Goal: Share content

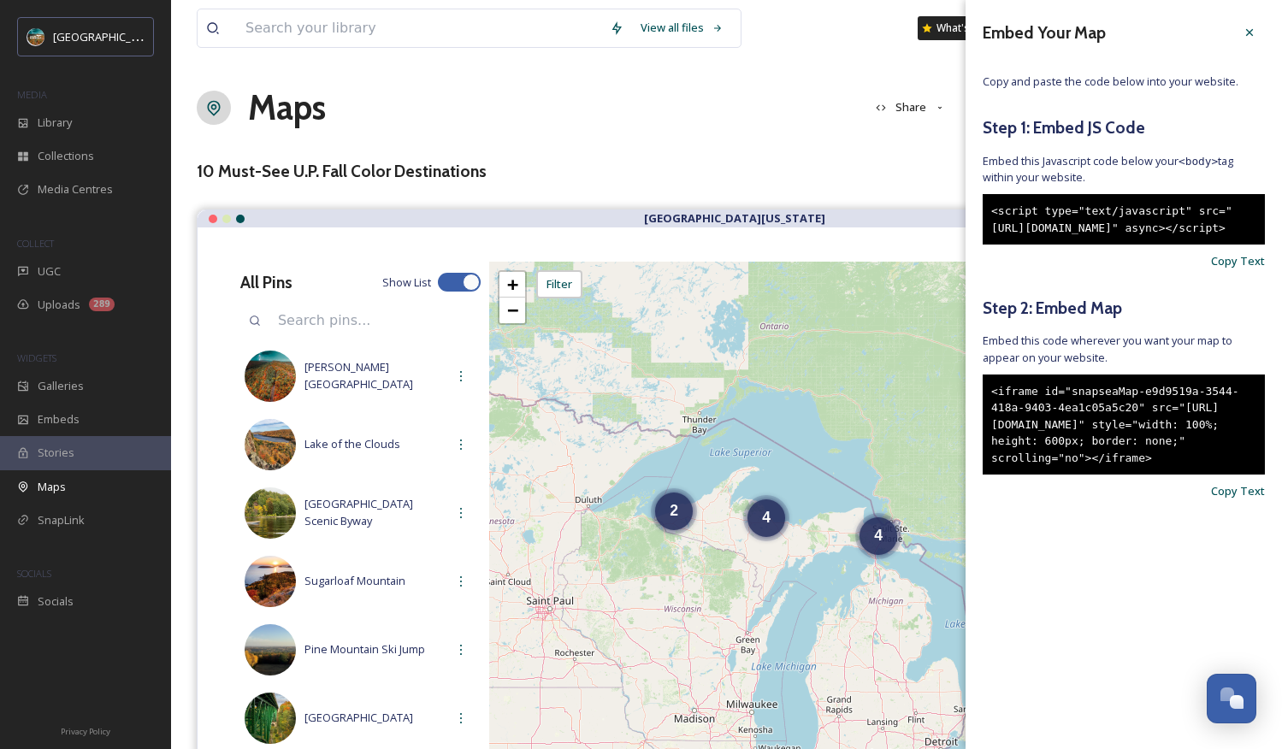
scroll to position [6753, 0]
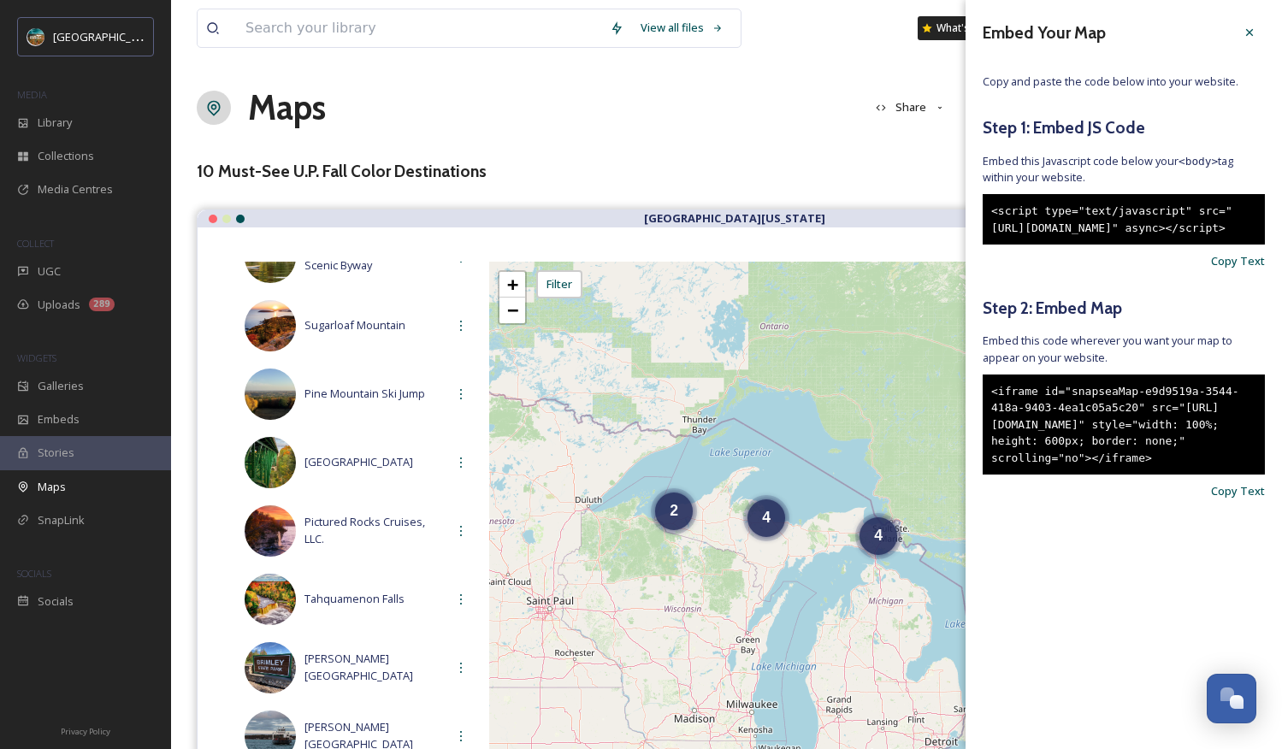
click at [791, 97] on div "Maps Share Customise Add Map Route Add Pin +" at bounding box center [726, 107] width 1059 height 51
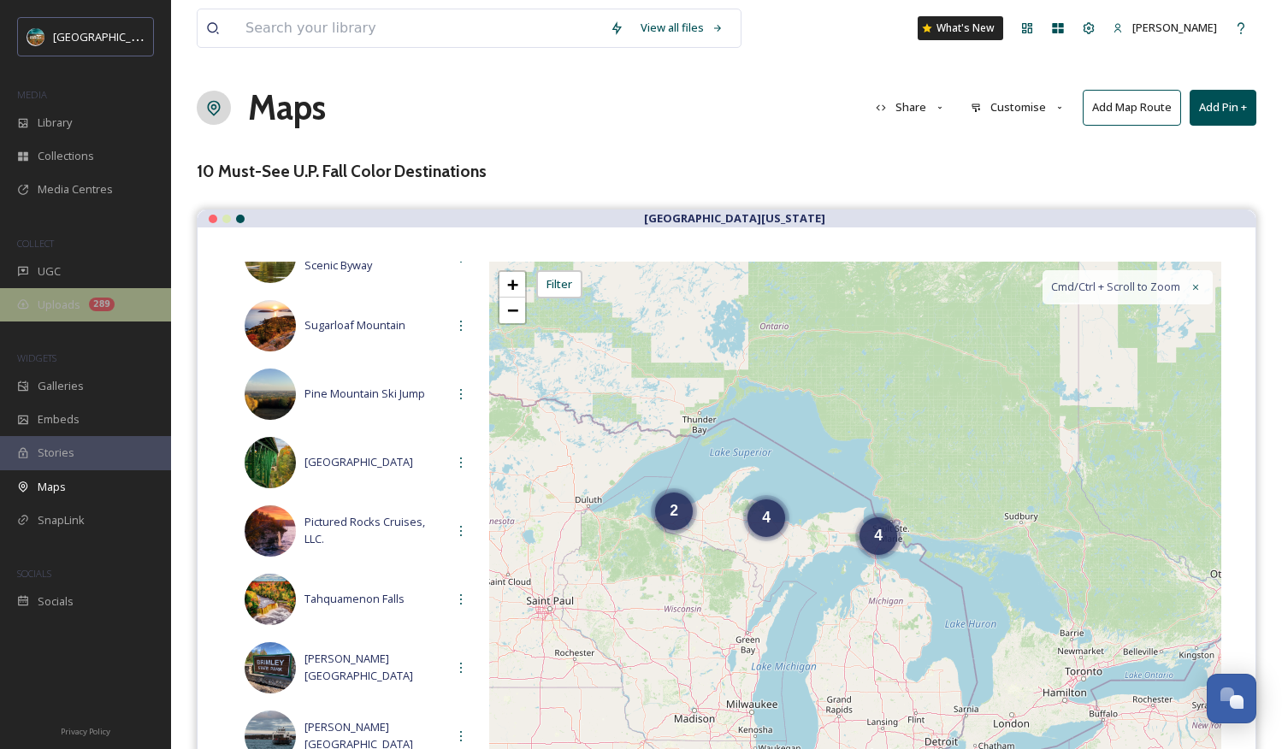
click at [80, 308] on div "Uploads 289" at bounding box center [85, 304] width 171 height 33
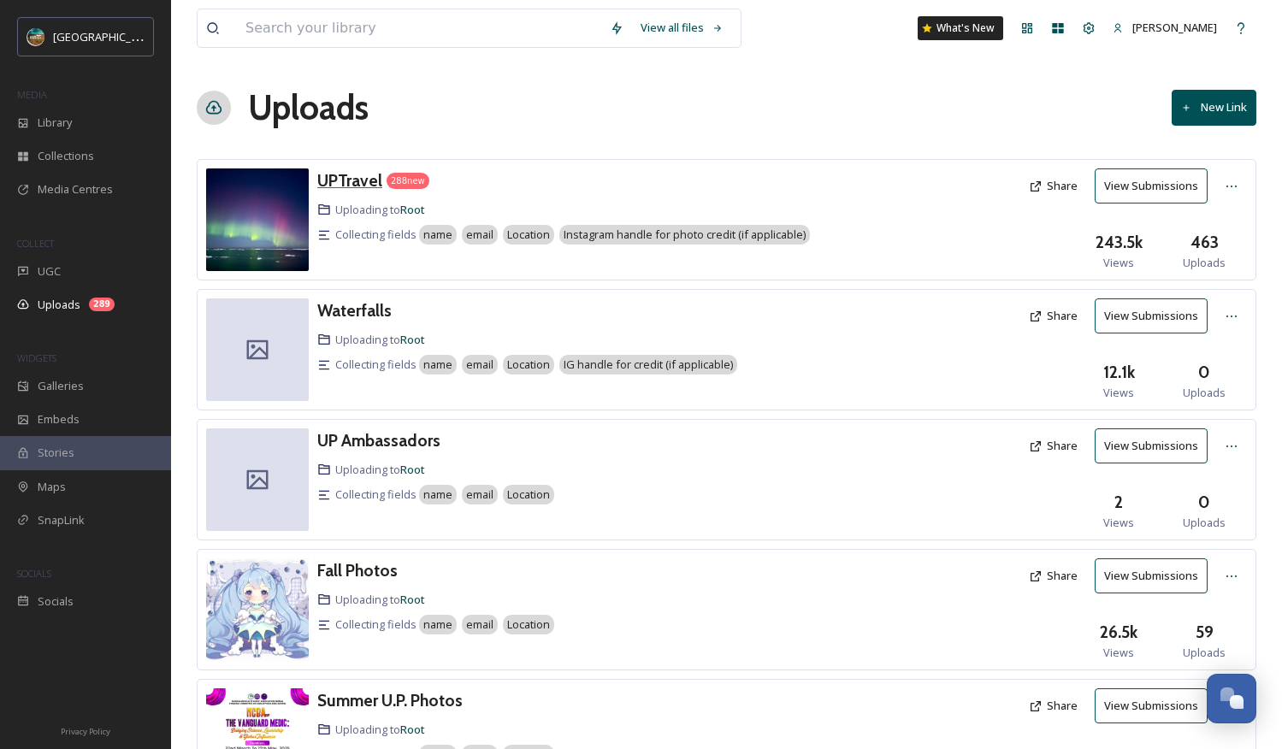
click at [342, 184] on h3 "UPTravel" at bounding box center [349, 180] width 65 height 21
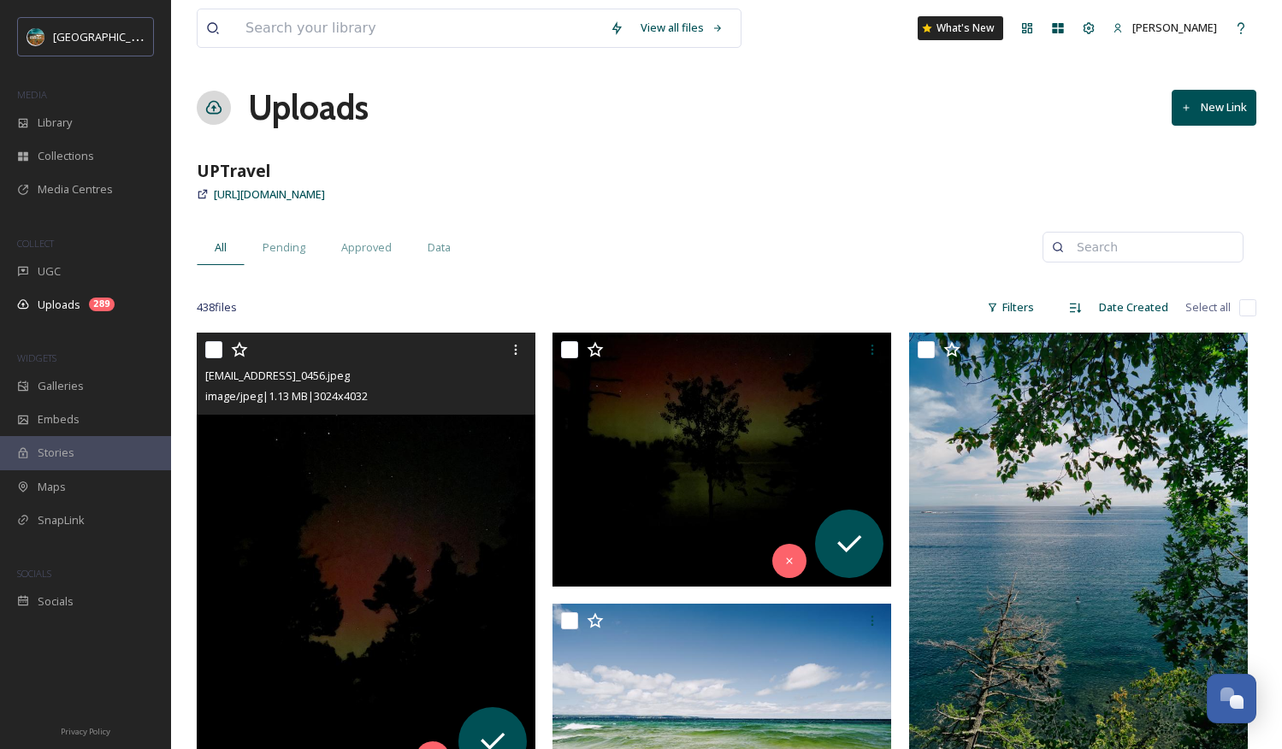
click at [215, 348] on input "checkbox" at bounding box center [213, 349] width 17 height 17
checkbox input "true"
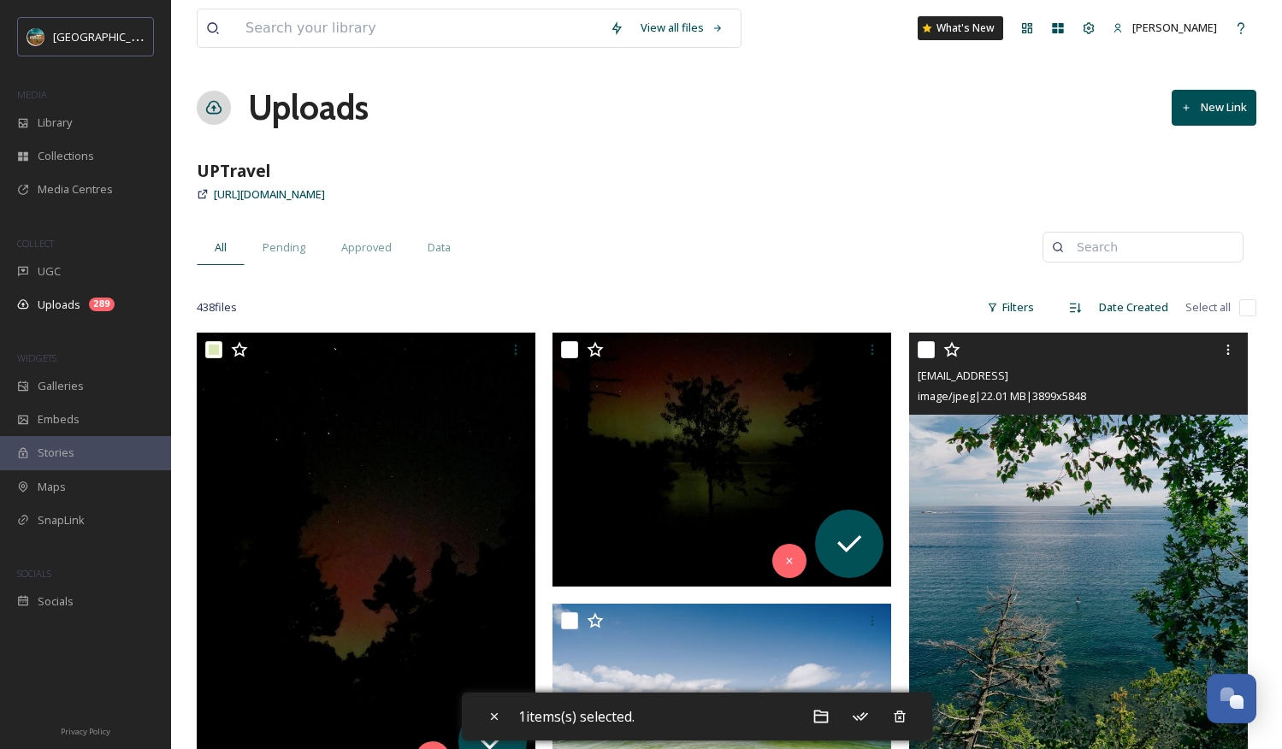
click at [1041, 659] on img at bounding box center [1078, 587] width 339 height 508
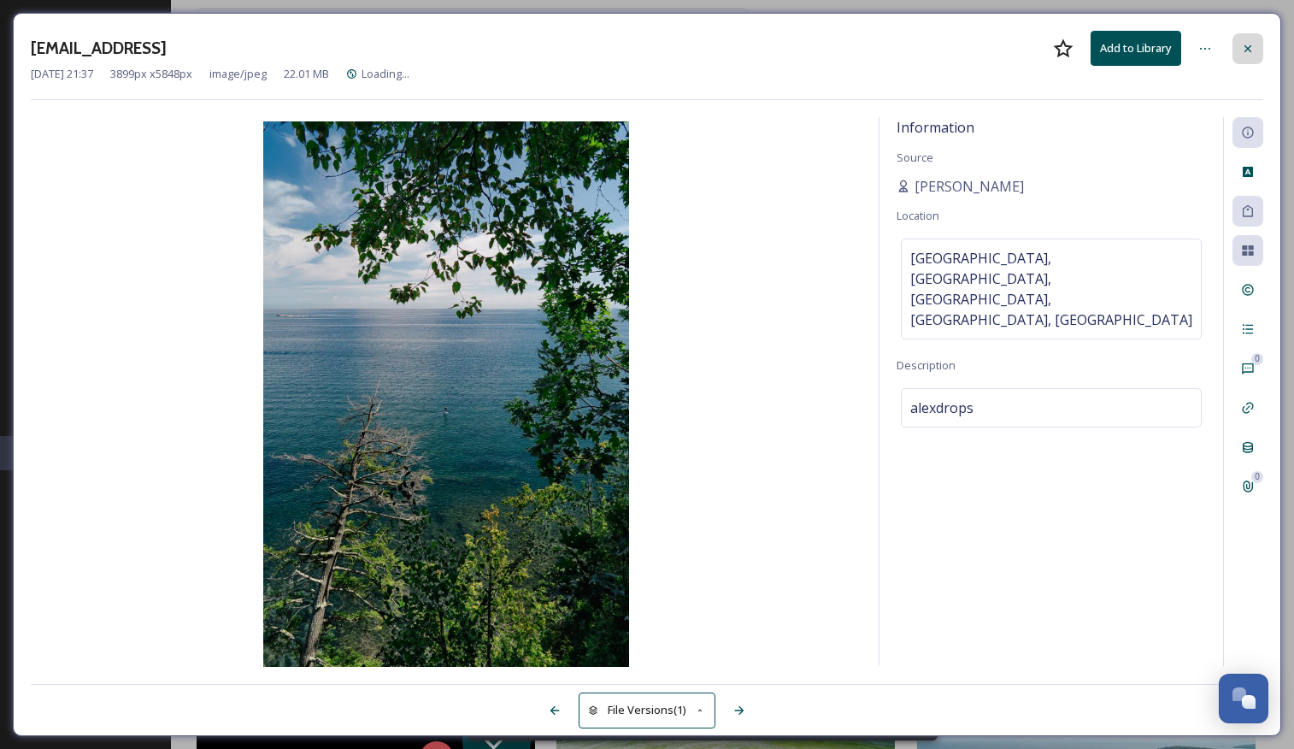
click at [1240, 54] on div at bounding box center [1248, 48] width 31 height 31
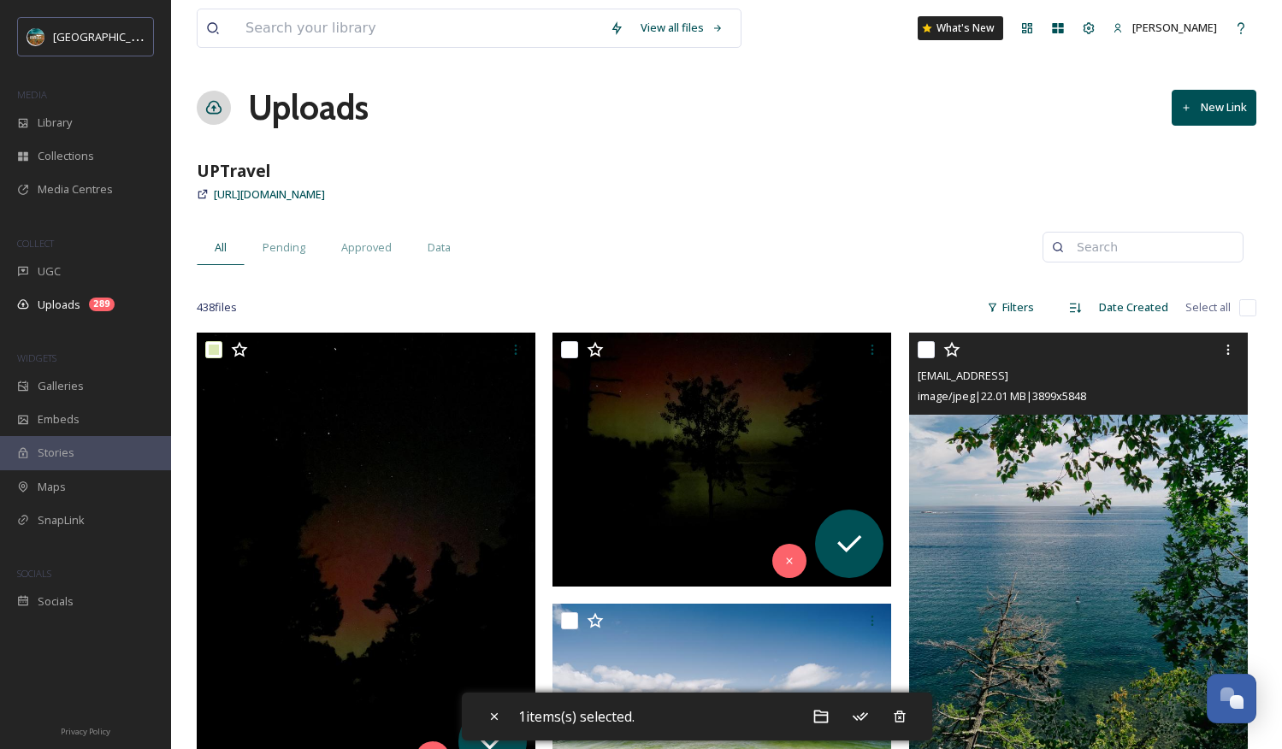
click at [923, 345] on input "checkbox" at bounding box center [925, 349] width 17 height 17
checkbox input "true"
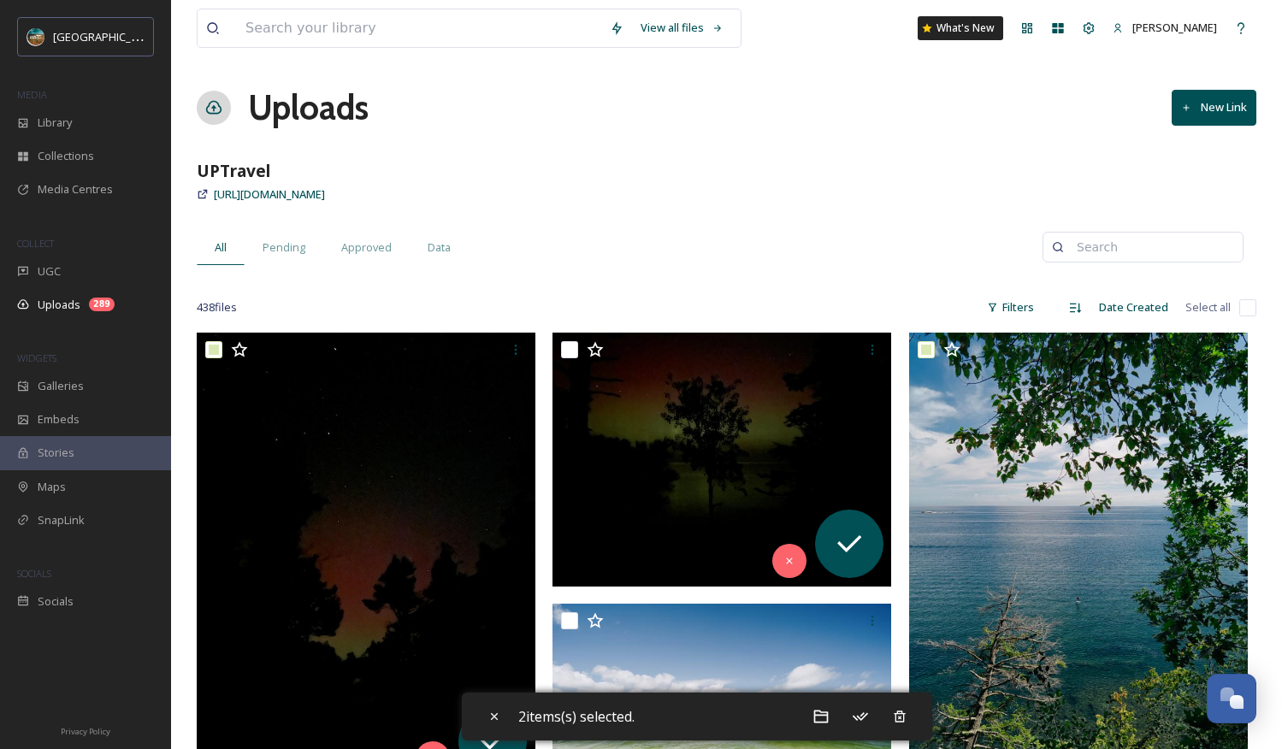
click at [68, 302] on span "Uploads" at bounding box center [59, 305] width 43 height 16
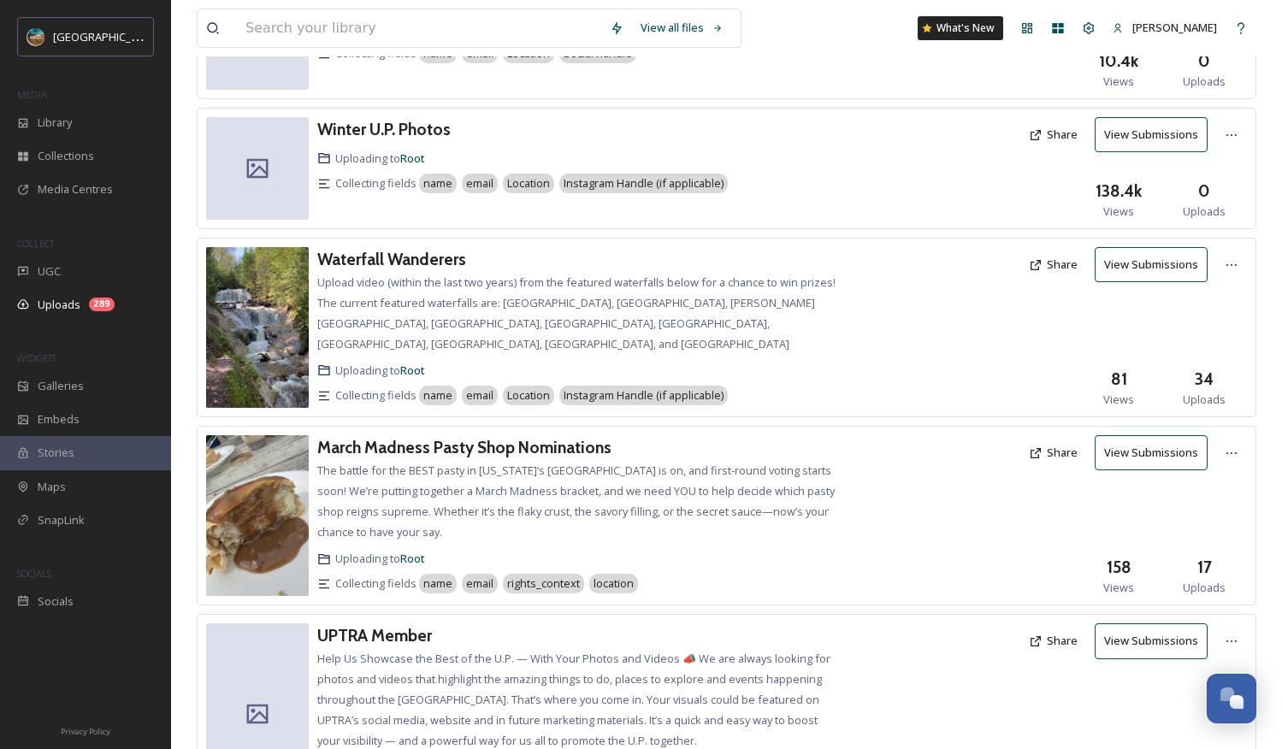
scroll to position [978, 0]
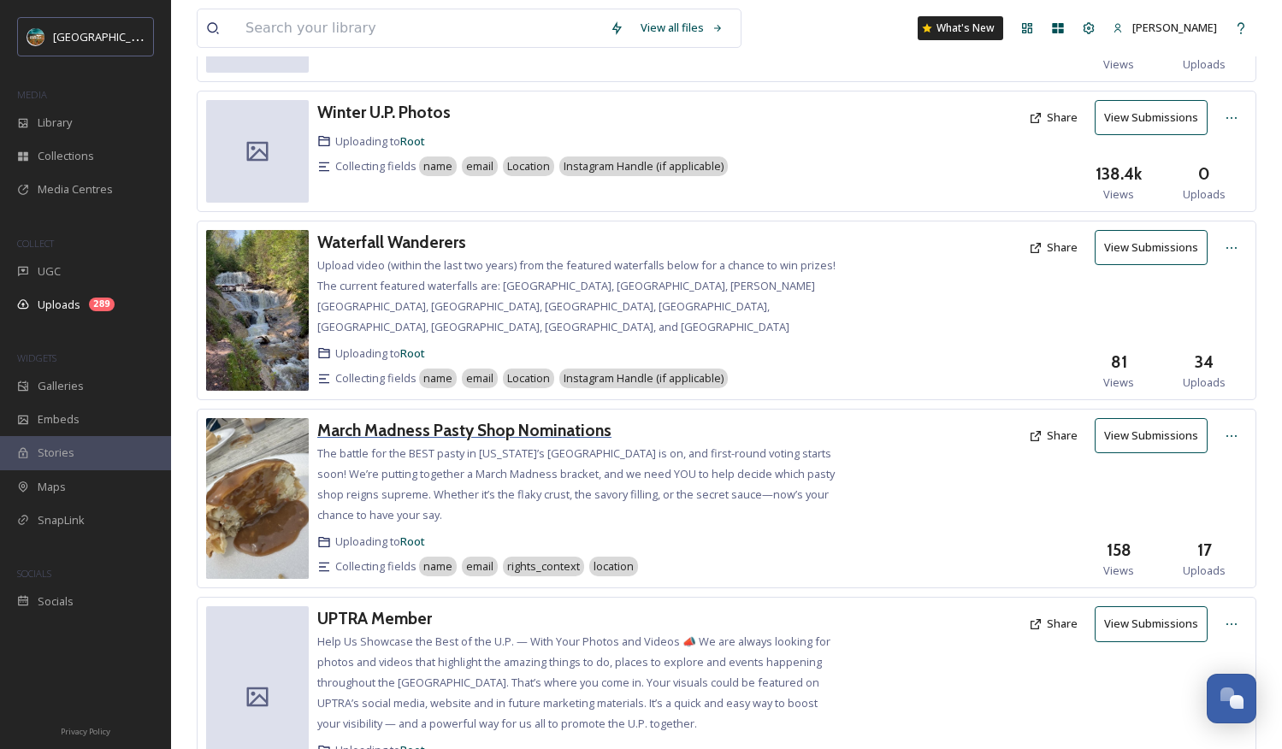
click at [521, 427] on h3 "March Madness Pasty Shop Nominations" at bounding box center [464, 430] width 294 height 21
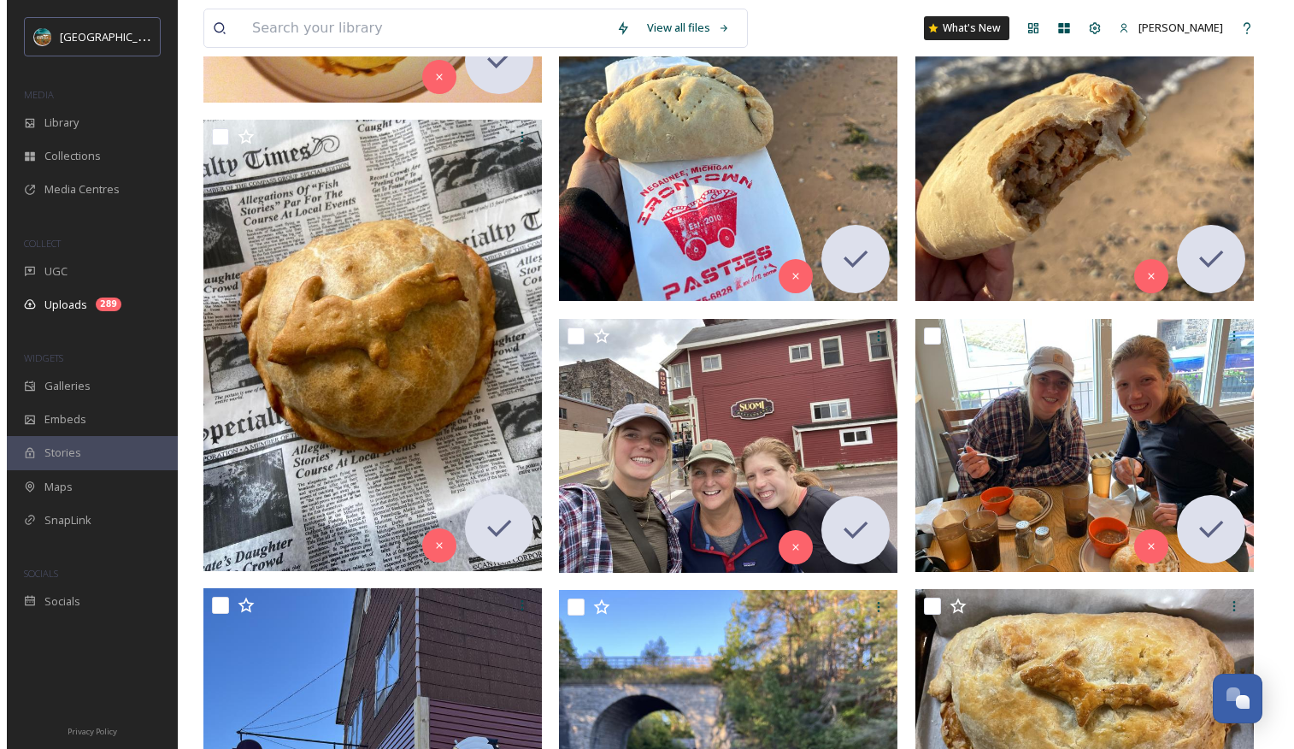
scroll to position [842, 0]
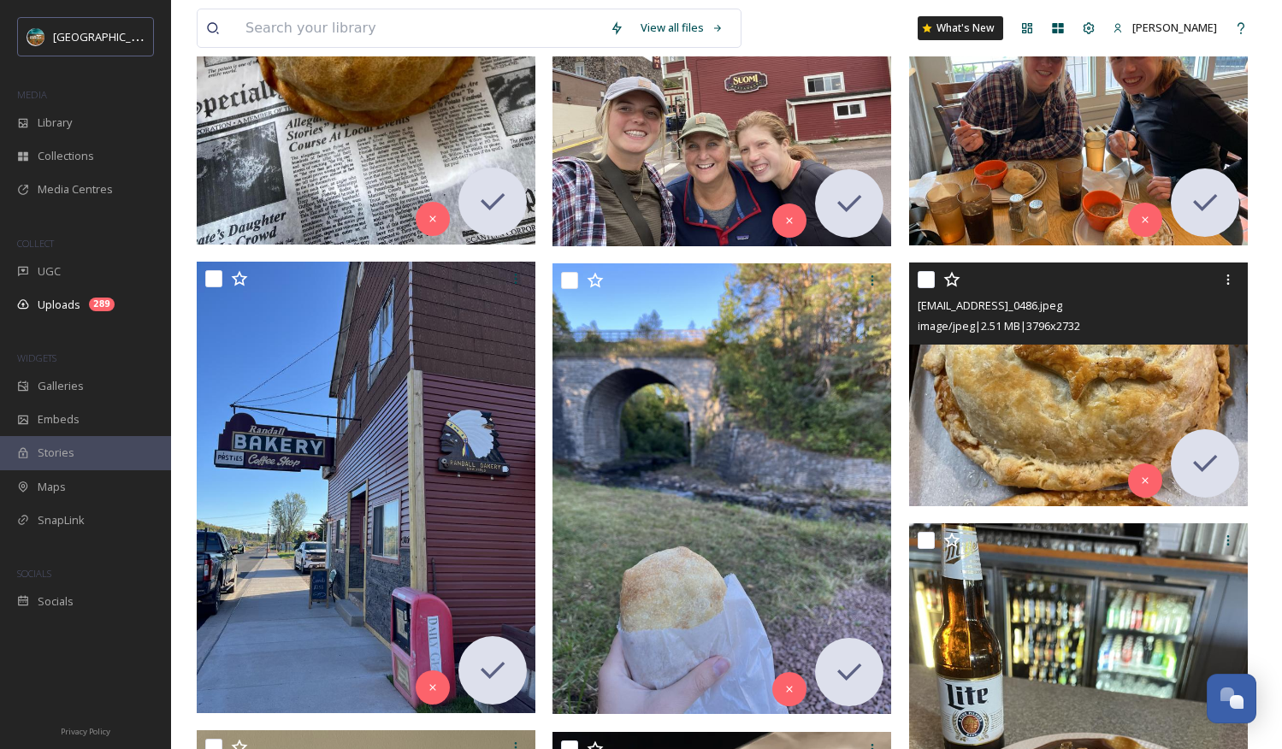
click at [1100, 397] on img at bounding box center [1078, 384] width 339 height 244
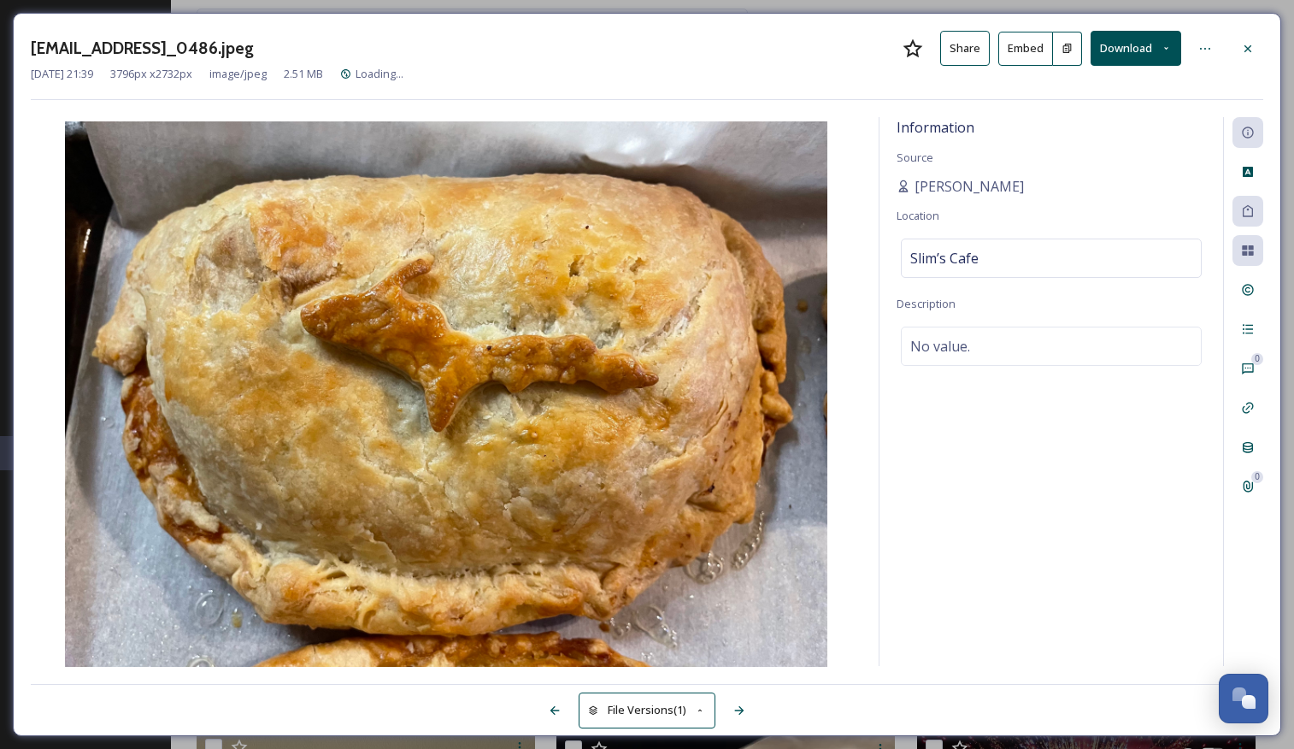
click at [1040, 47] on button "Embed" at bounding box center [1026, 49] width 55 height 34
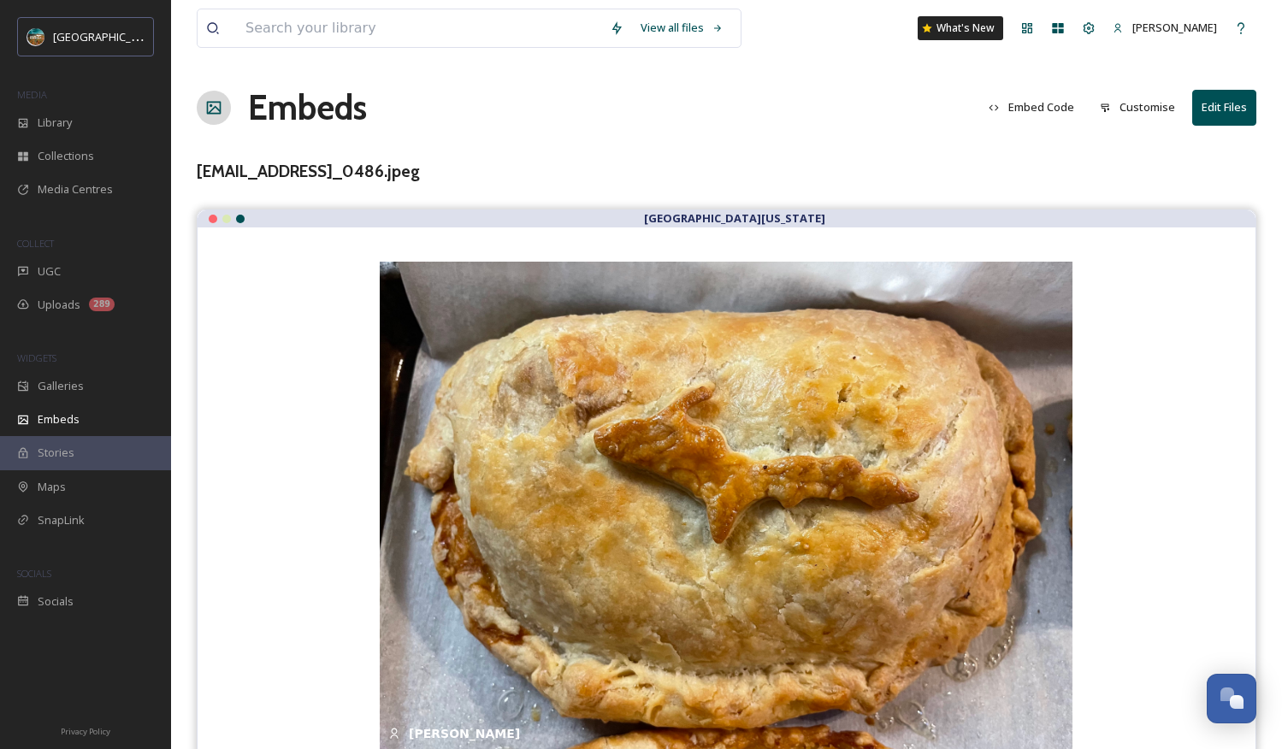
click at [1042, 115] on button "Embed Code" at bounding box center [1031, 107] width 103 height 33
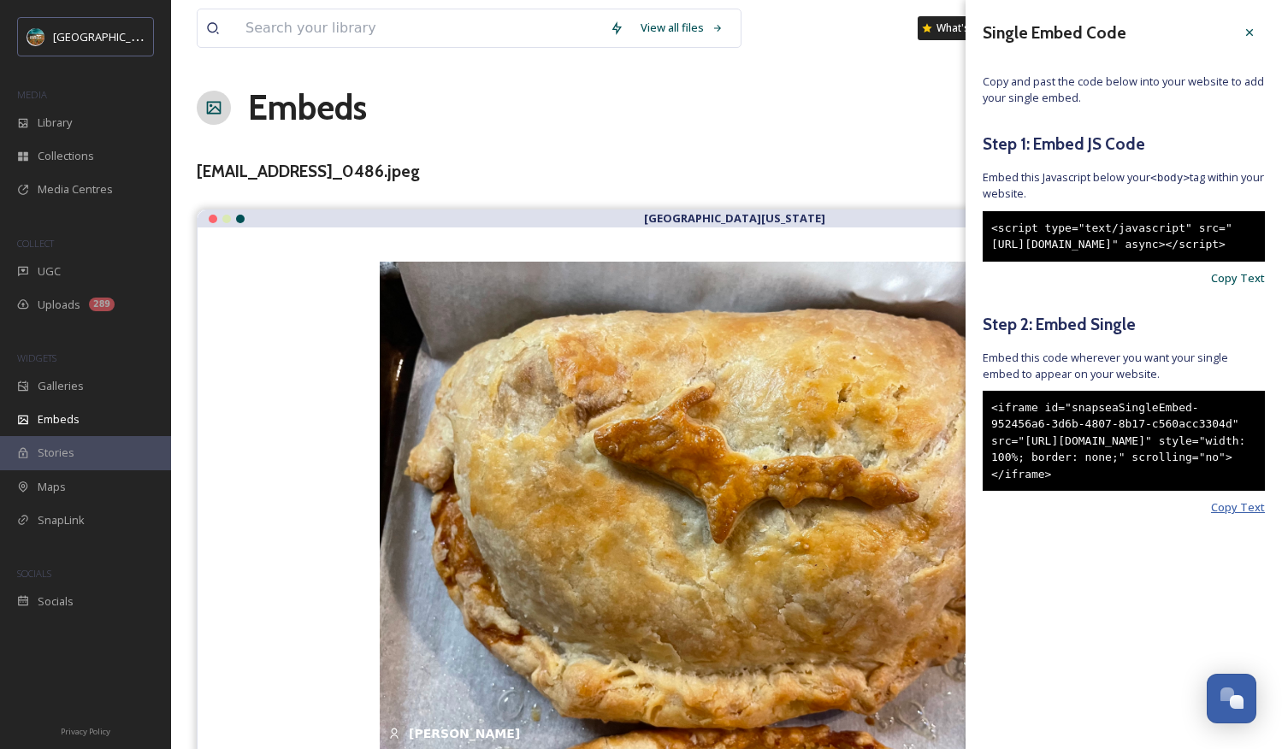
click at [1245, 516] on span "Copy Text" at bounding box center [1238, 507] width 54 height 16
click at [1244, 516] on span "Copy Text" at bounding box center [1238, 507] width 54 height 16
click at [1247, 32] on icon at bounding box center [1249, 33] width 14 height 14
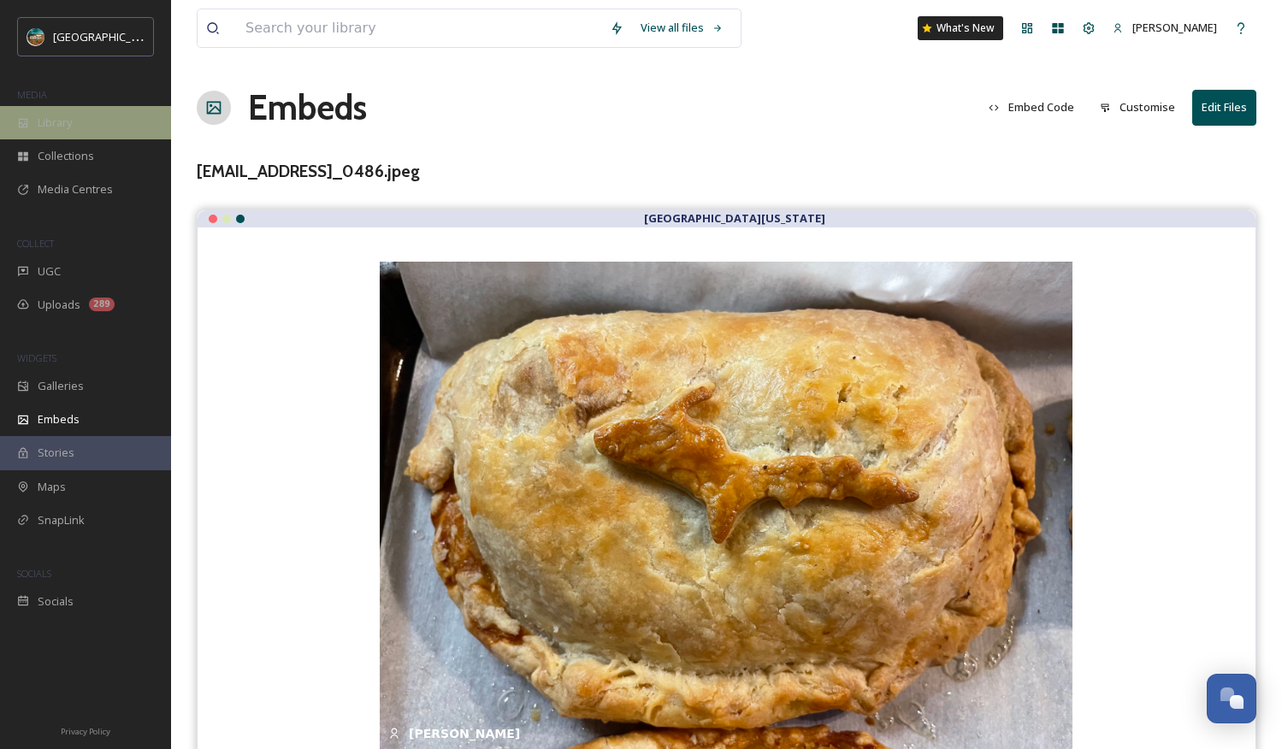
click at [82, 109] on div "Library" at bounding box center [85, 122] width 171 height 33
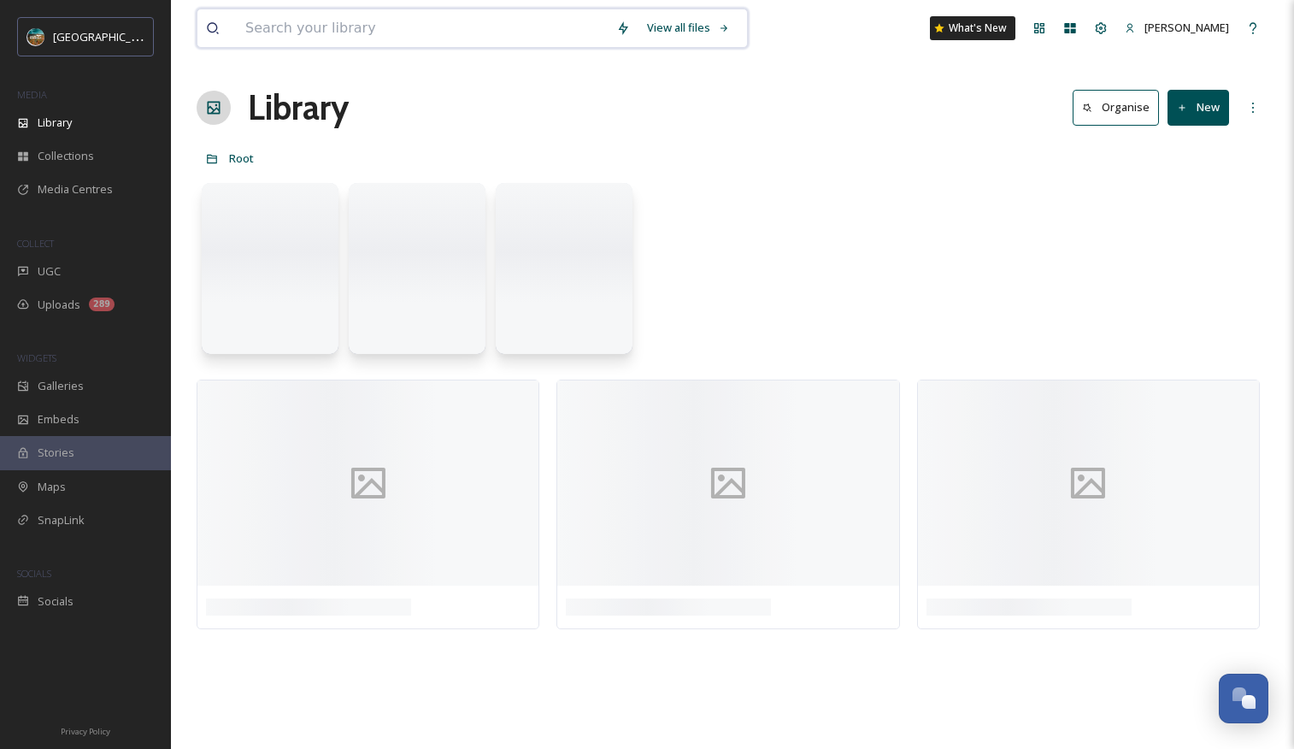
click at [345, 35] on input at bounding box center [422, 28] width 371 height 38
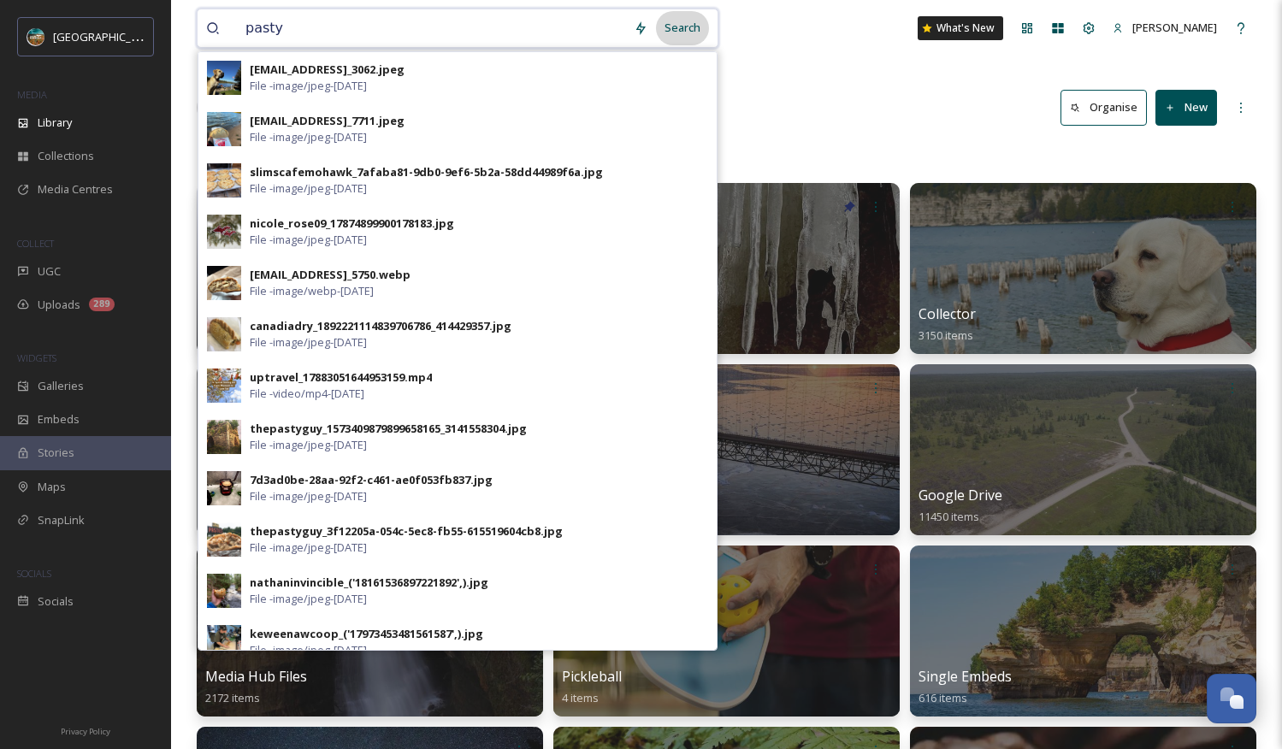
type input "pasty"
click at [680, 29] on div "Search" at bounding box center [682, 27] width 53 height 33
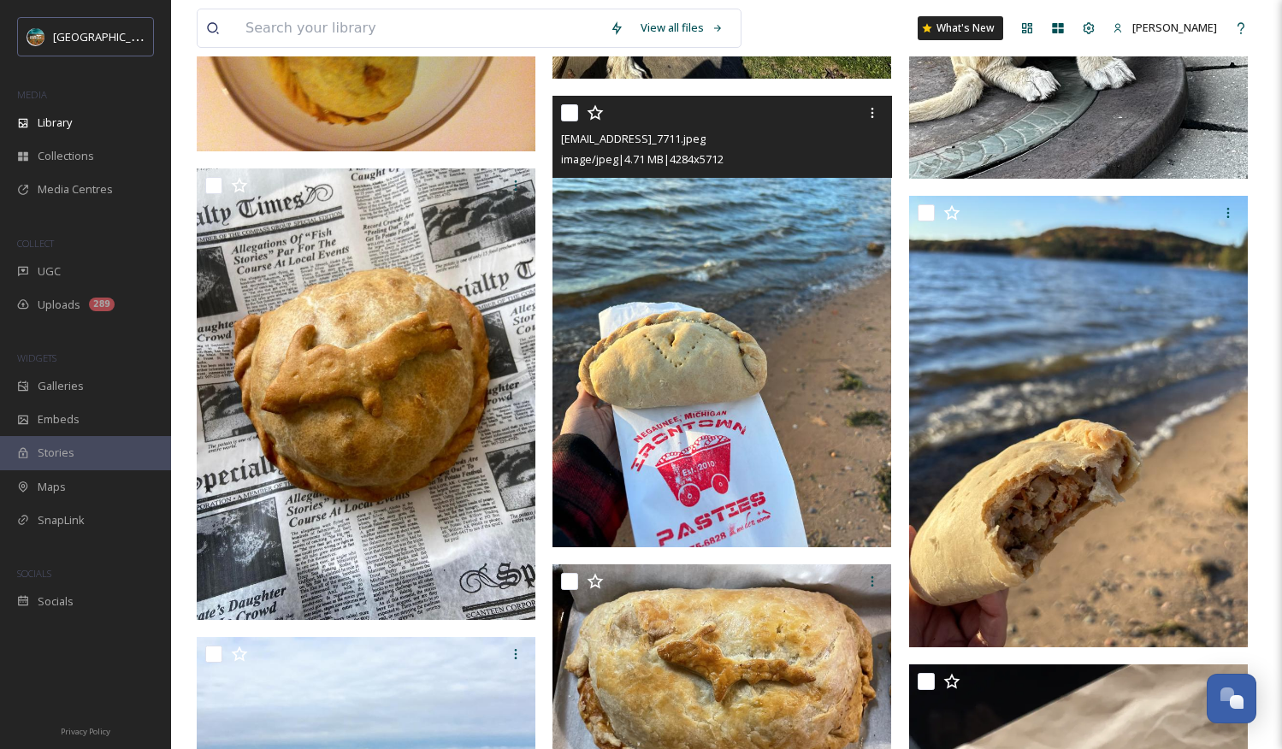
scroll to position [613, 0]
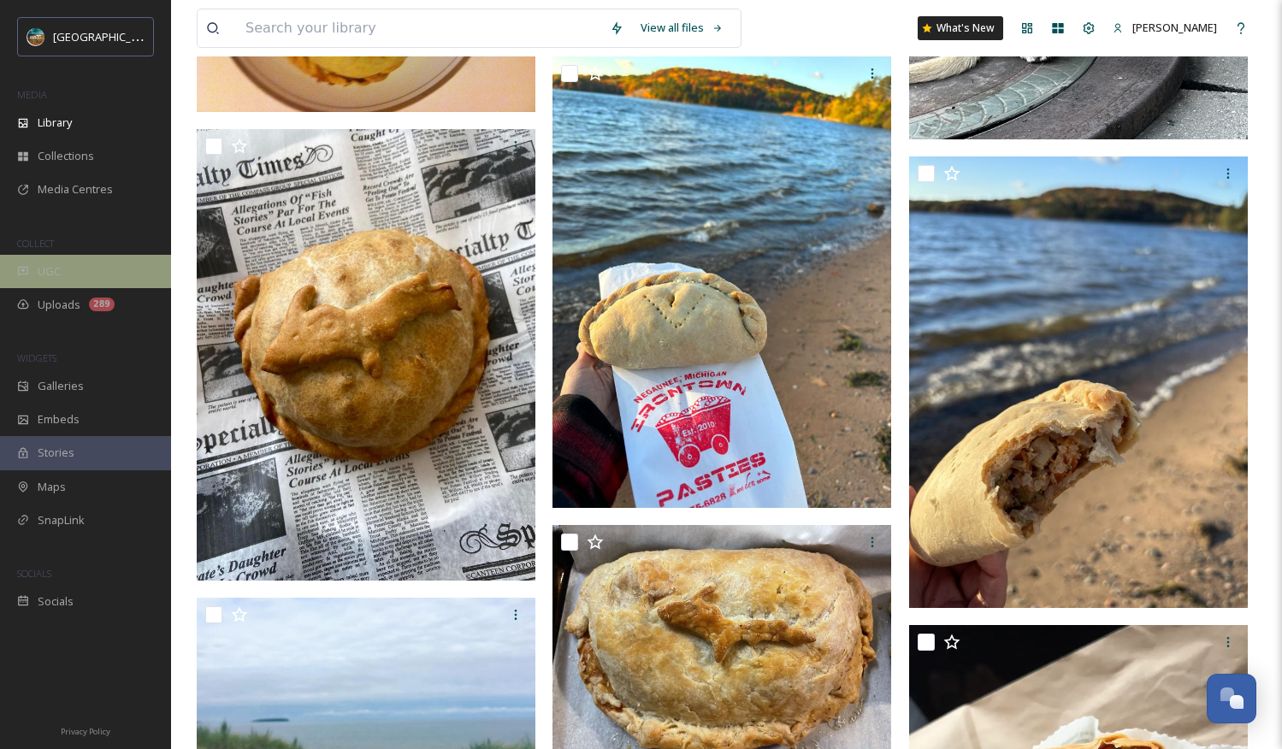
click at [54, 280] on div "UGC" at bounding box center [85, 271] width 171 height 33
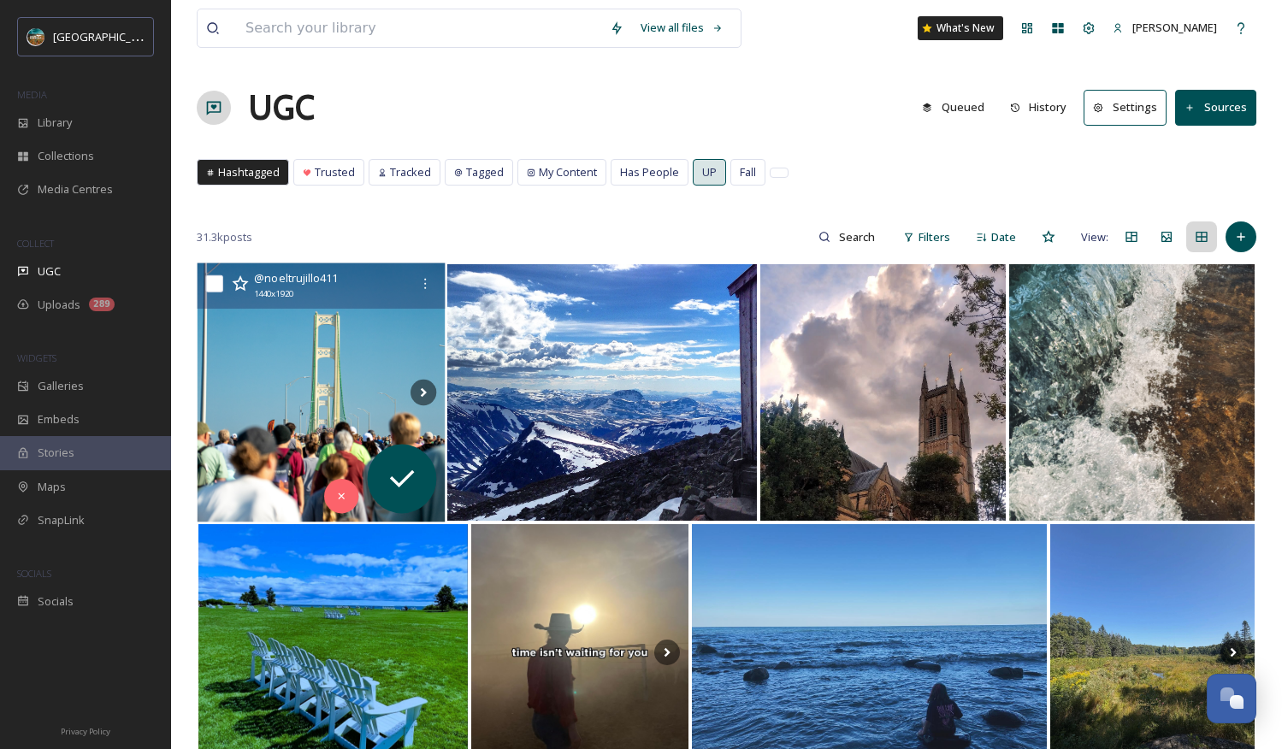
click at [351, 401] on img at bounding box center [322, 392] width 248 height 259
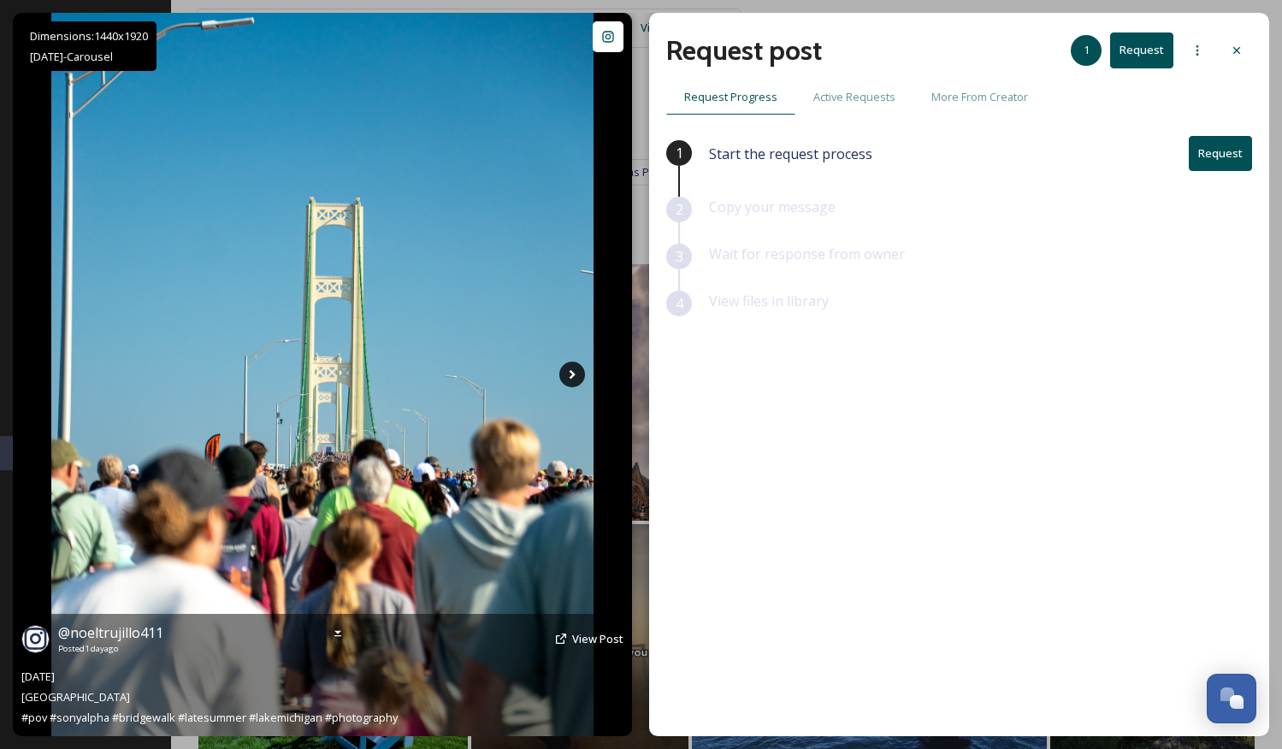
click at [572, 375] on icon at bounding box center [572, 374] width 6 height 9
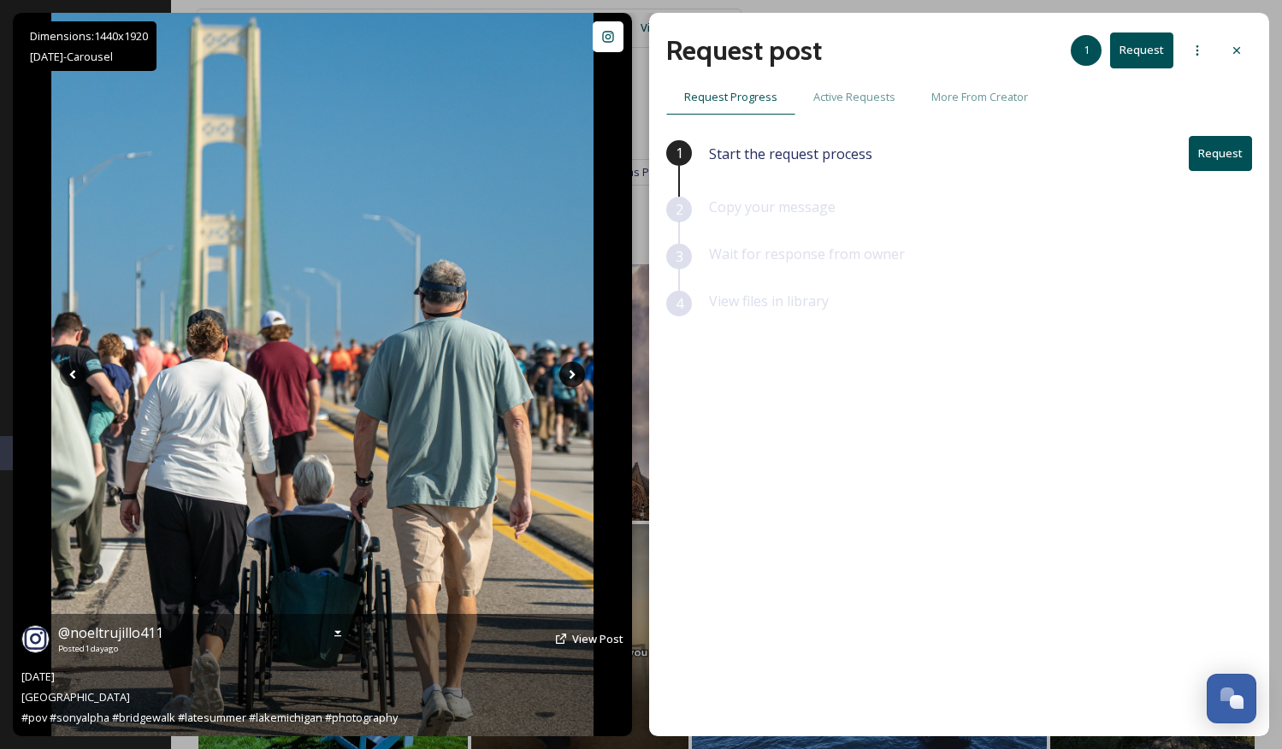
click at [573, 378] on icon at bounding box center [572, 375] width 26 height 26
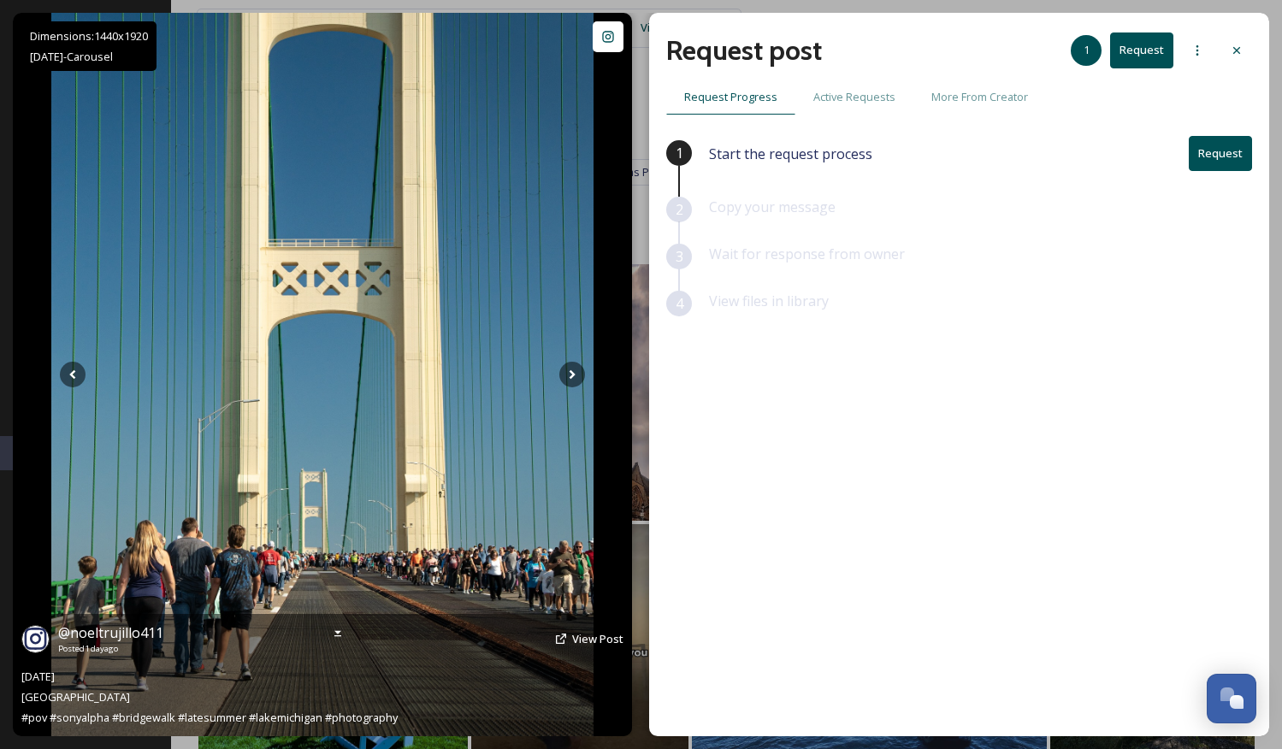
click at [395, 363] on img at bounding box center [322, 374] width 543 height 723
click at [575, 371] on icon at bounding box center [572, 375] width 26 height 26
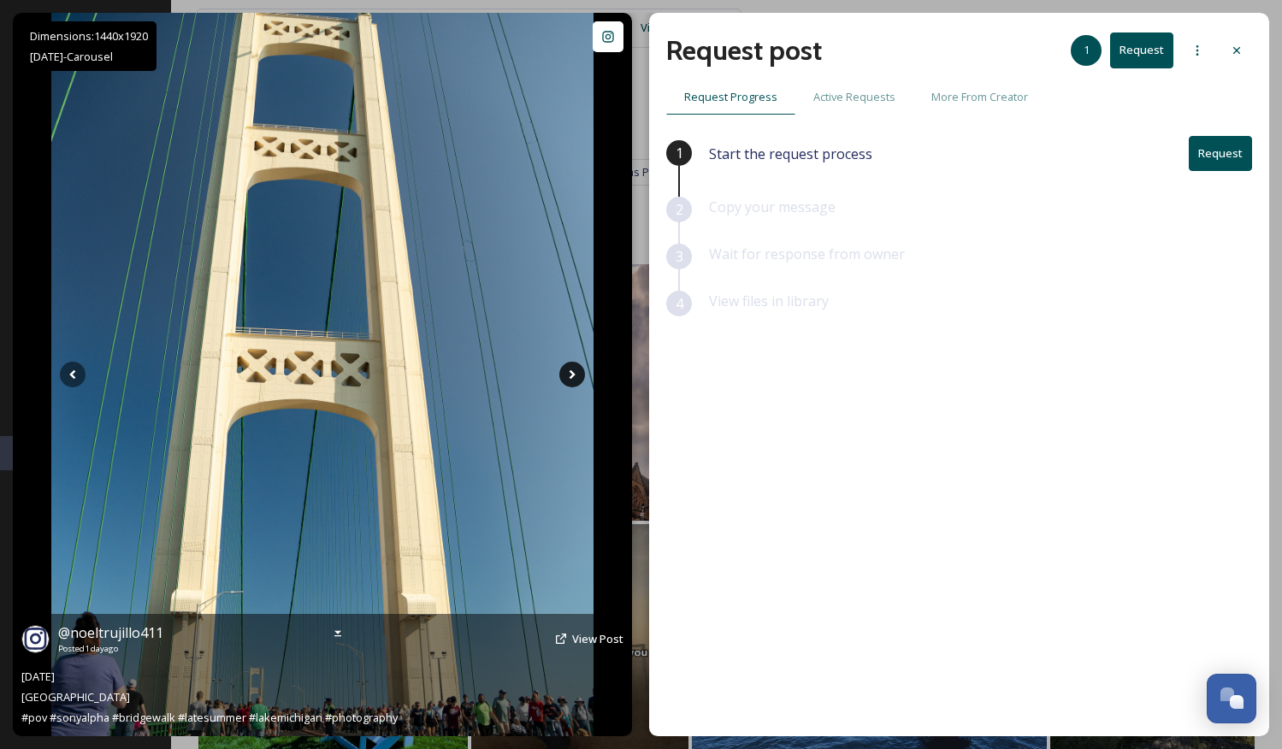
click at [575, 371] on icon at bounding box center [572, 375] width 26 height 26
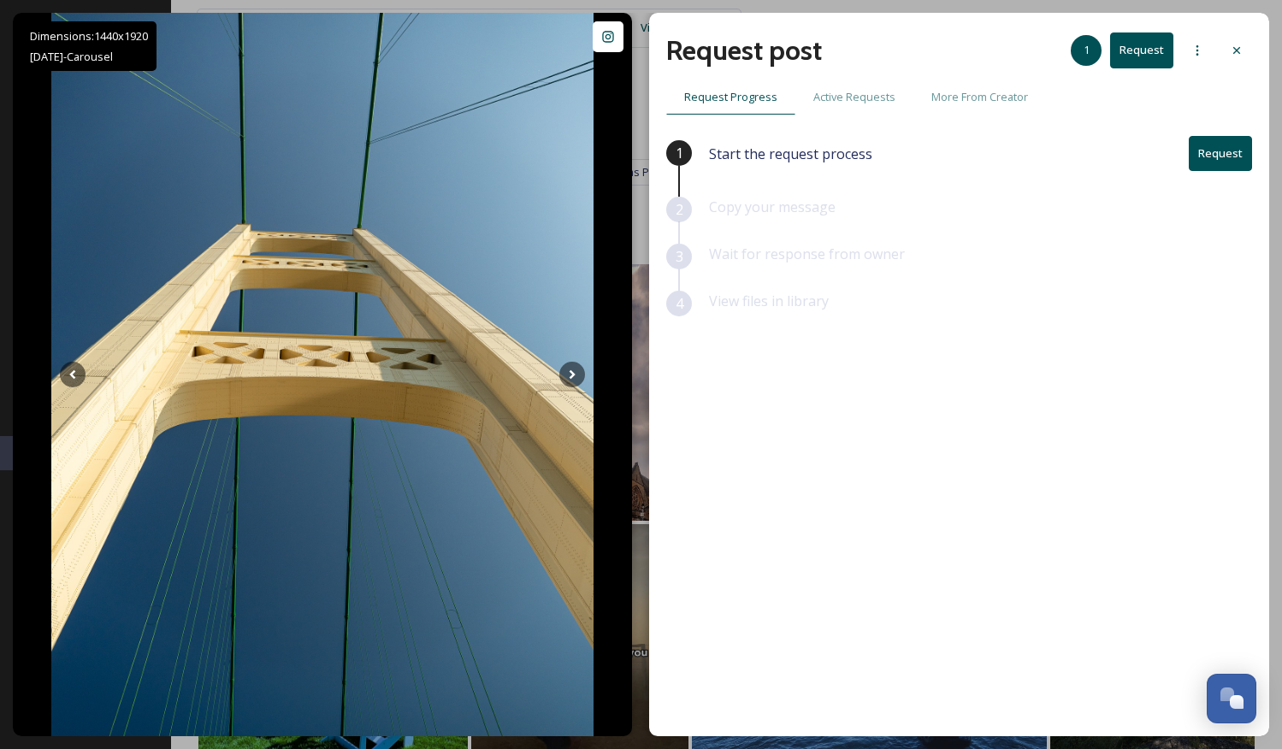
click at [1242, 158] on button "Request" at bounding box center [1219, 153] width 63 height 35
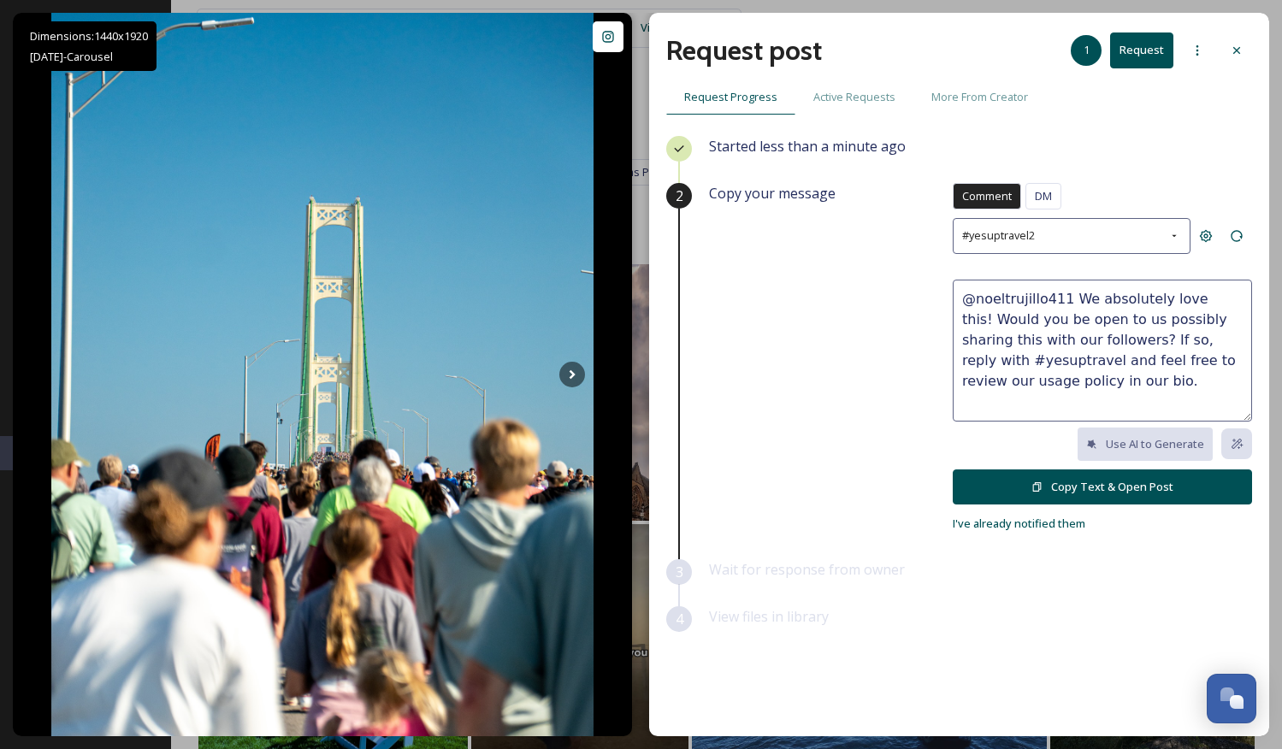
click at [1076, 492] on button "Copy Text & Open Post" at bounding box center [1101, 486] width 299 height 35
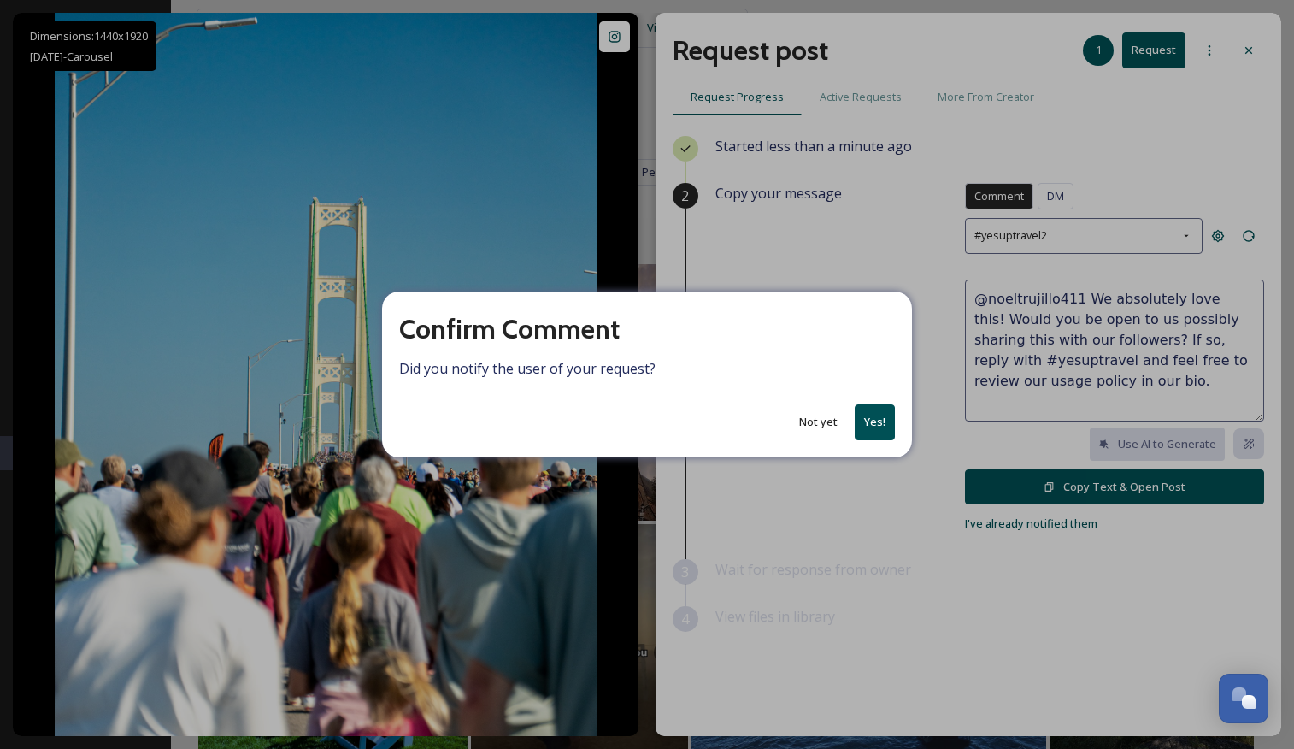
click at [874, 417] on button "Yes!" at bounding box center [875, 421] width 40 height 35
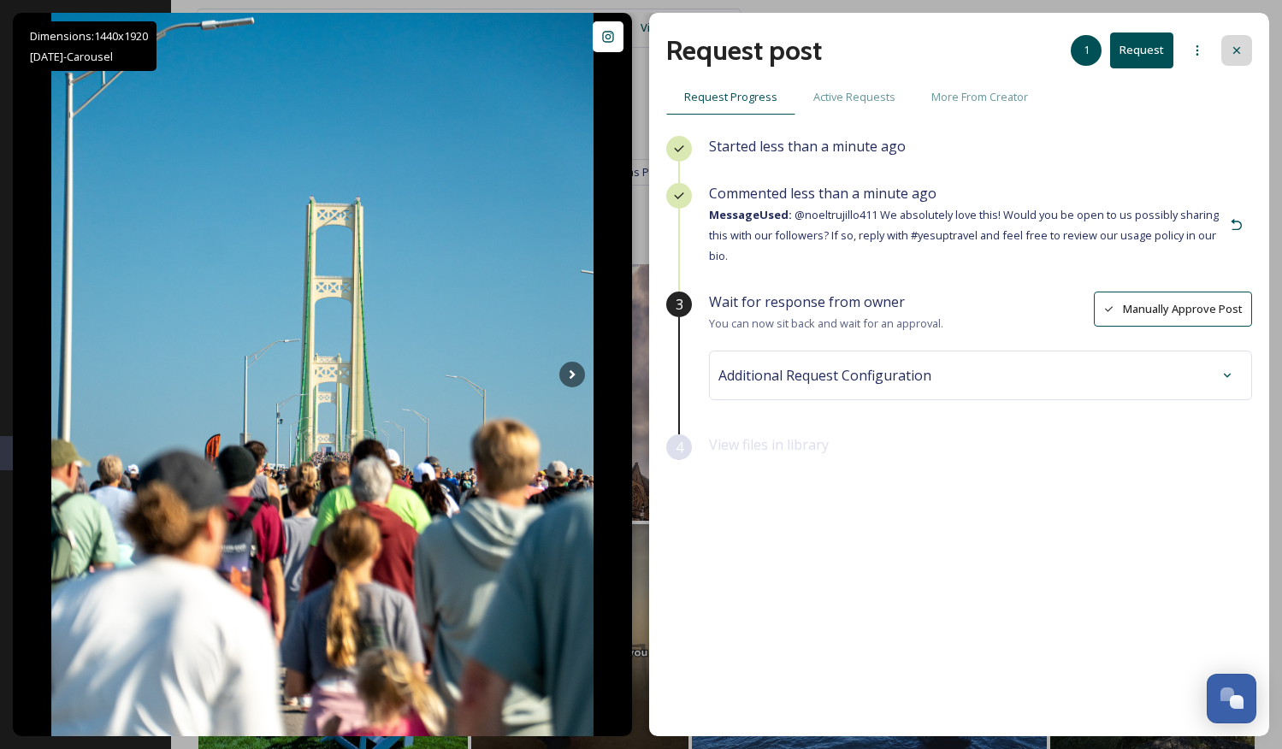
click at [1228, 48] on div at bounding box center [1236, 50] width 31 height 31
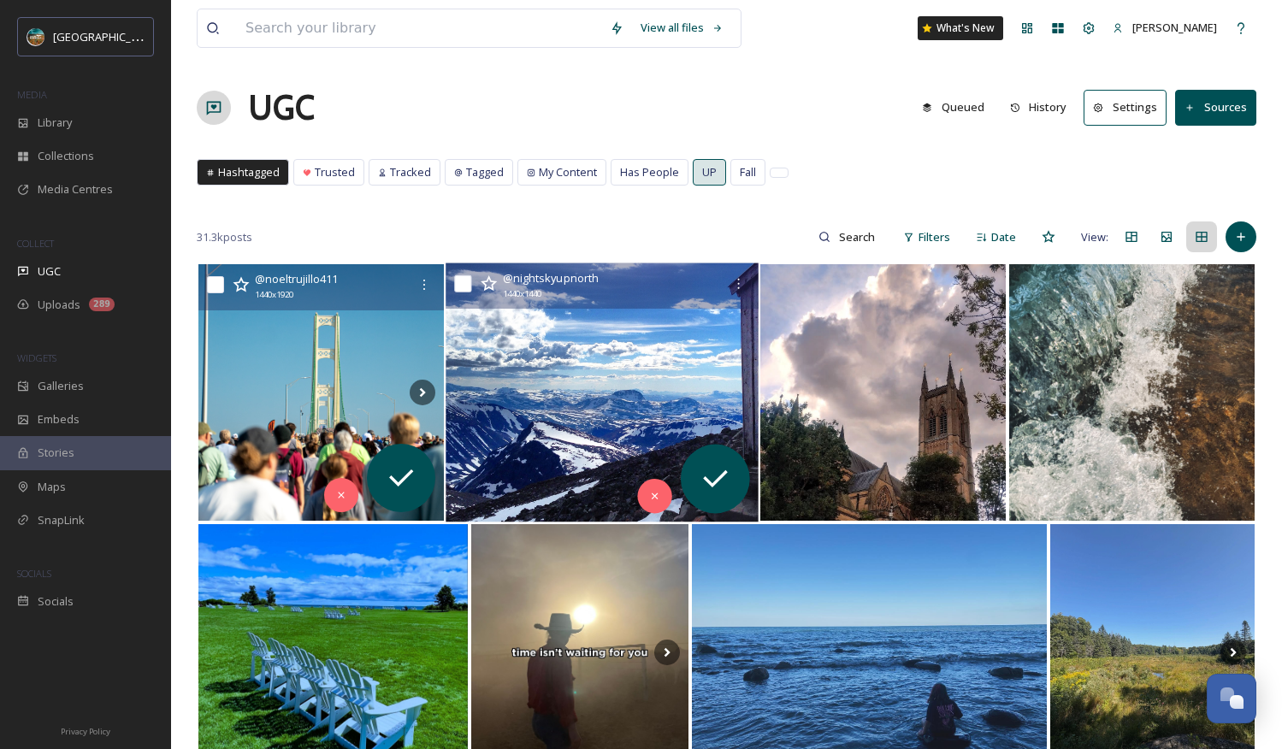
click at [592, 393] on img at bounding box center [601, 392] width 313 height 259
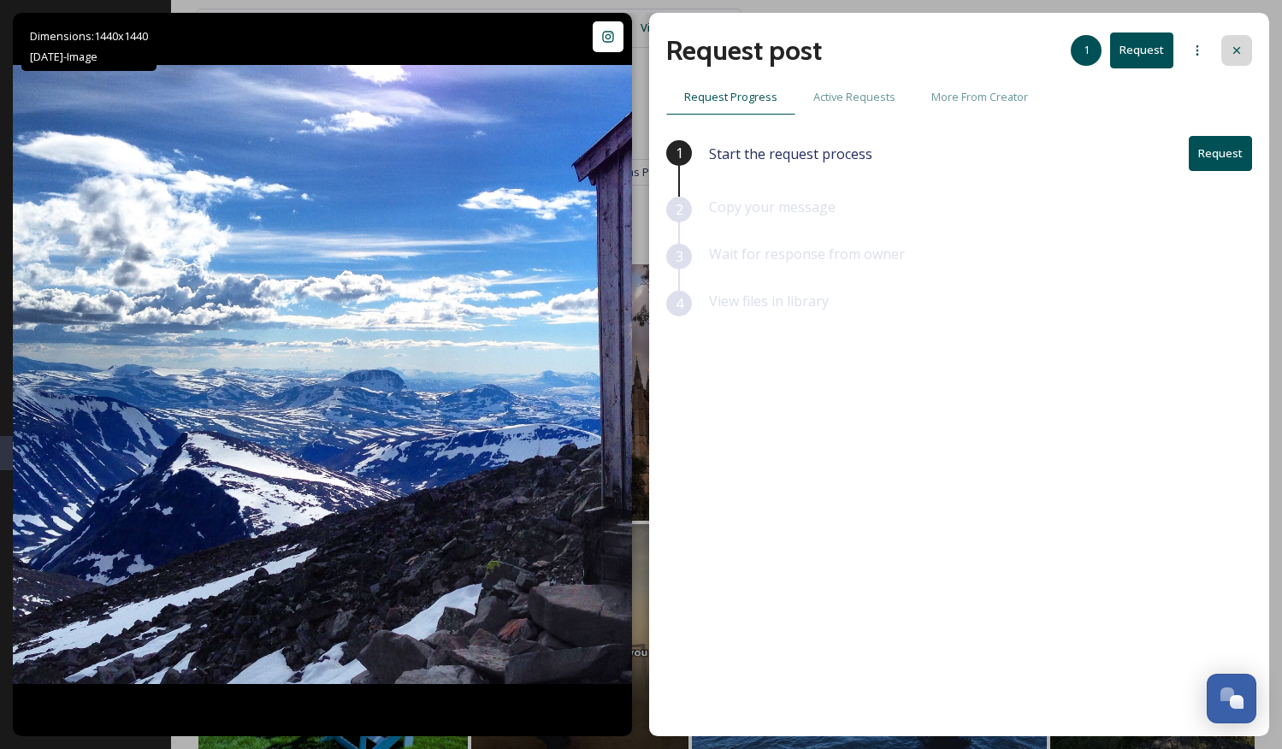
click at [1235, 53] on icon at bounding box center [1236, 51] width 14 height 14
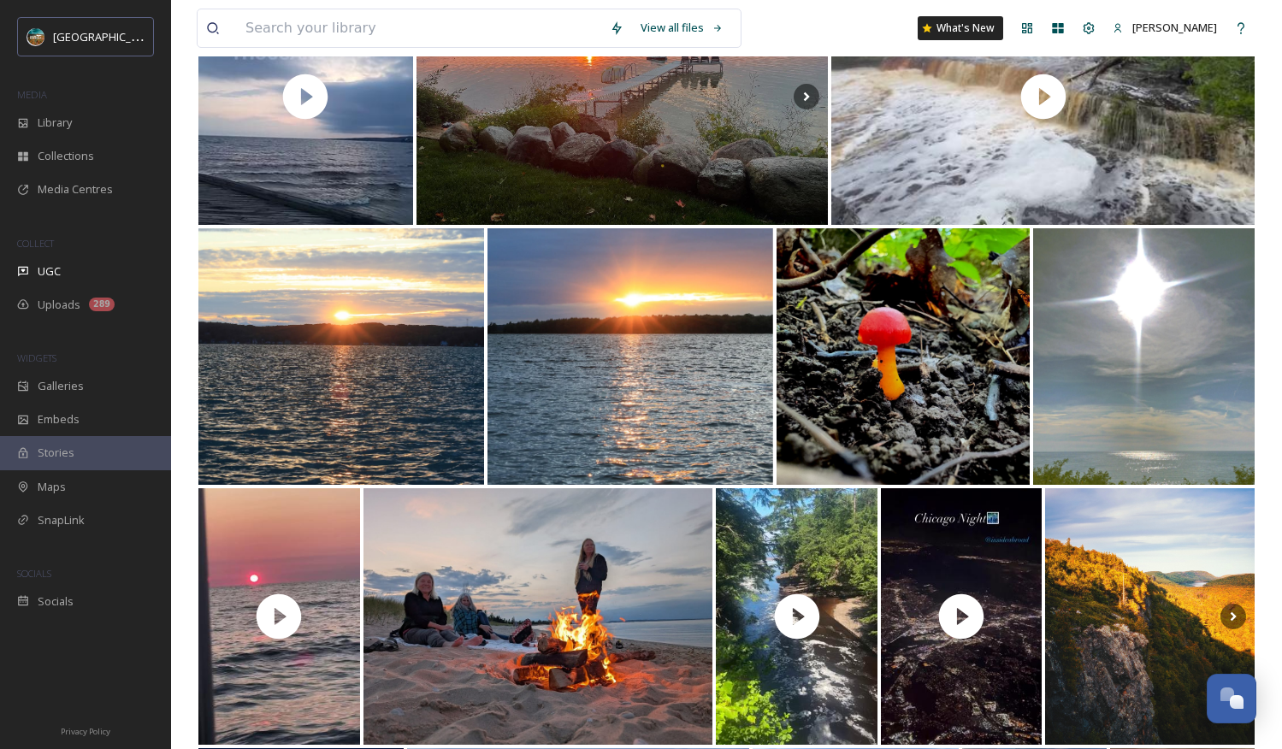
scroll to position [1712, 0]
